Goal: Find specific page/section

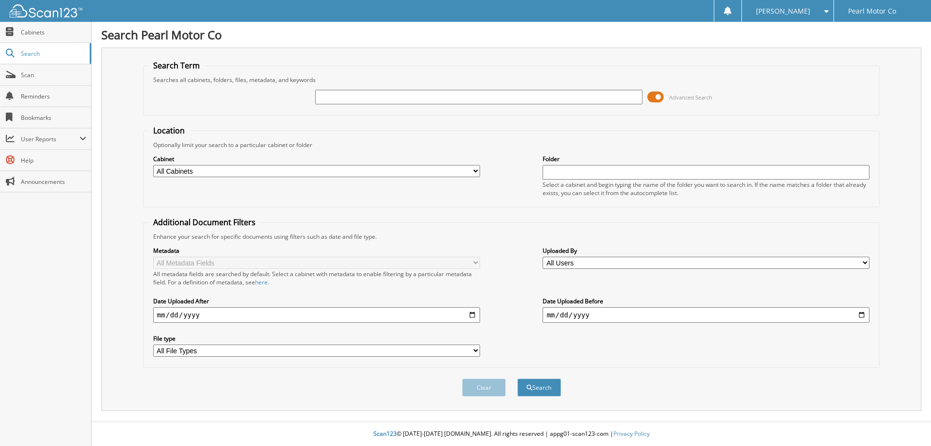
click at [336, 96] on input "text" at bounding box center [478, 97] width 327 height 15
type input "[US_VEHICLE_IDENTIFICATION_NUMBER]"
click at [517, 378] on button "Search" at bounding box center [539, 387] width 44 height 18
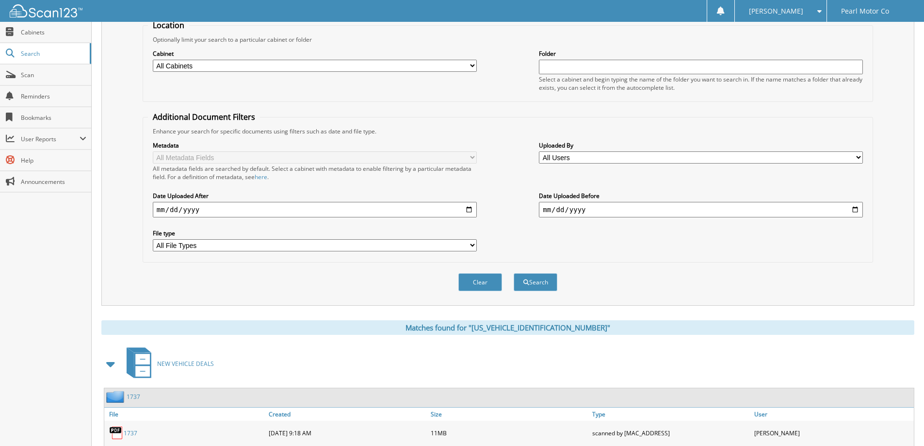
scroll to position [156, 0]
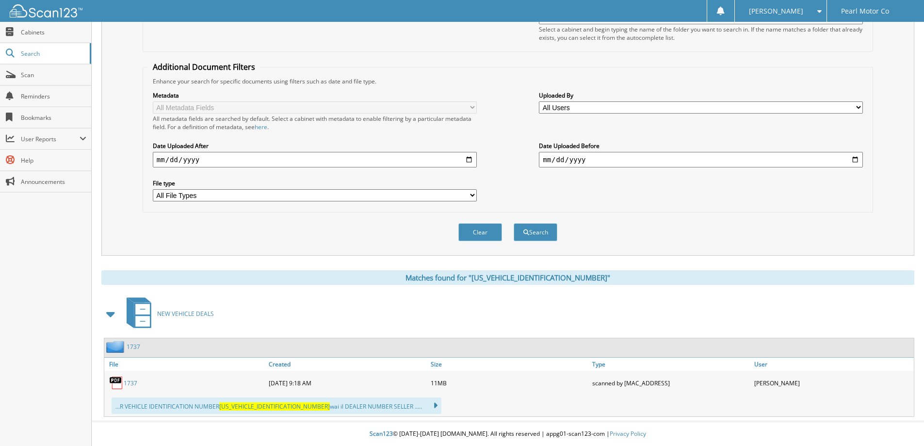
click at [131, 383] on link "1737" at bounding box center [131, 383] width 14 height 8
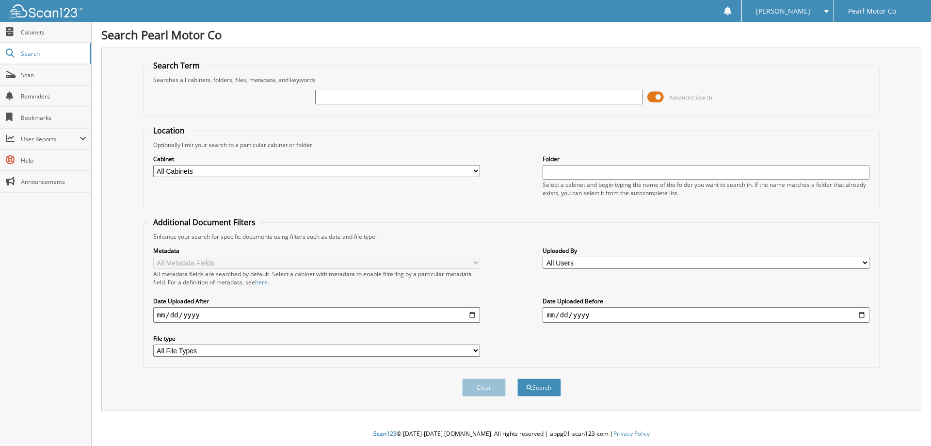
click at [423, 96] on input "text" at bounding box center [478, 97] width 327 height 15
type input "[US_VEHICLE_IDENTIFICATION_NUMBER]"
click at [517, 378] on button "Search" at bounding box center [539, 387] width 44 height 18
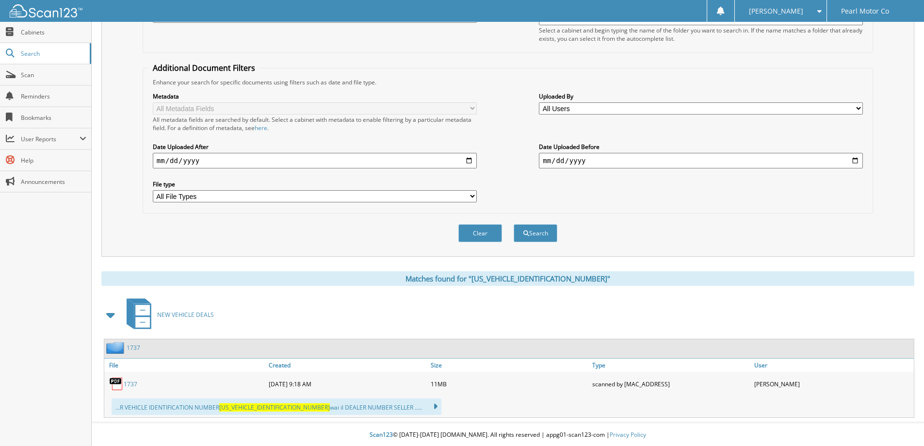
scroll to position [156, 0]
click at [133, 381] on link "1737" at bounding box center [131, 383] width 14 height 8
